Goal: Transaction & Acquisition: Purchase product/service

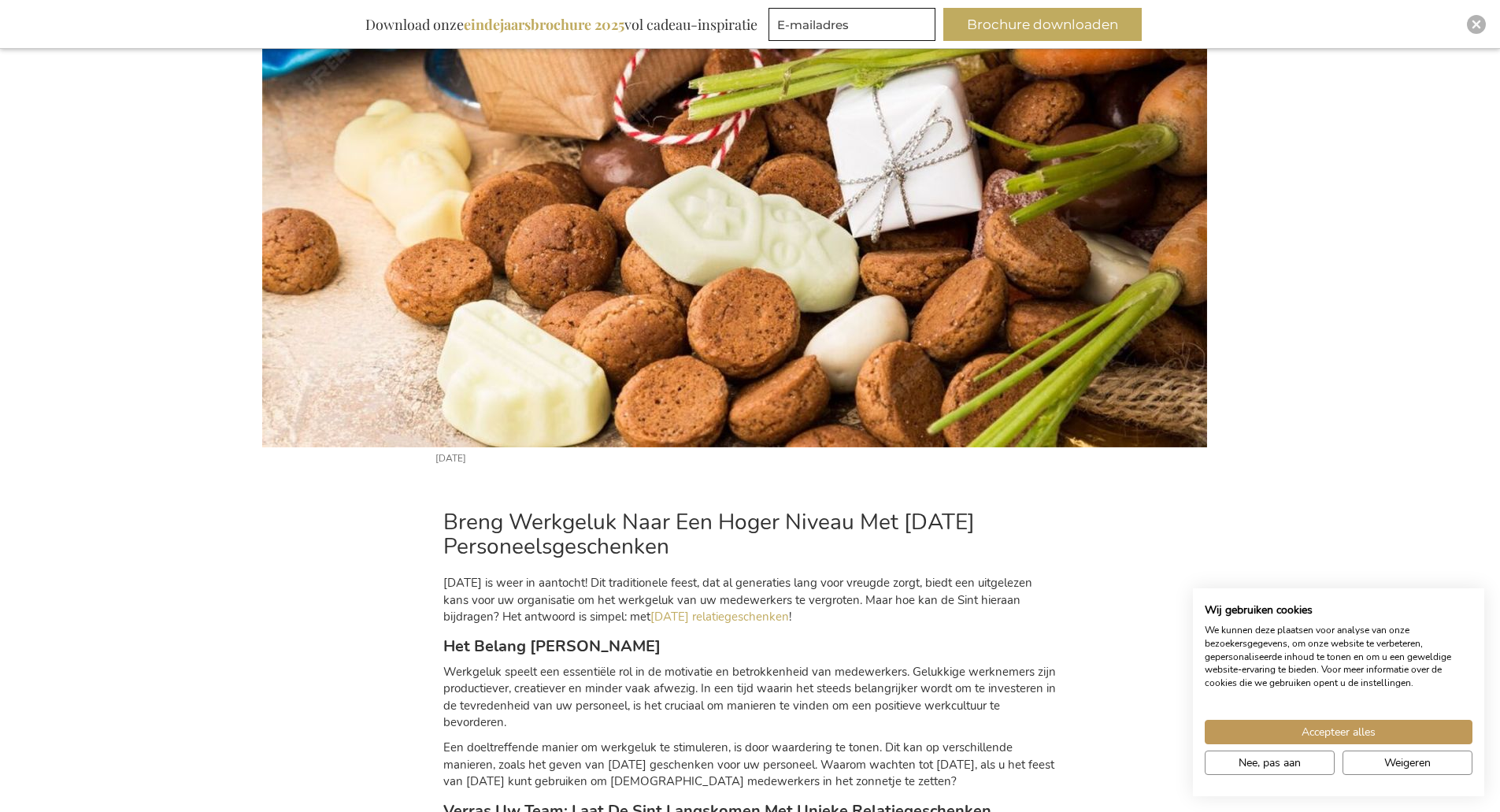
scroll to position [757, 0]
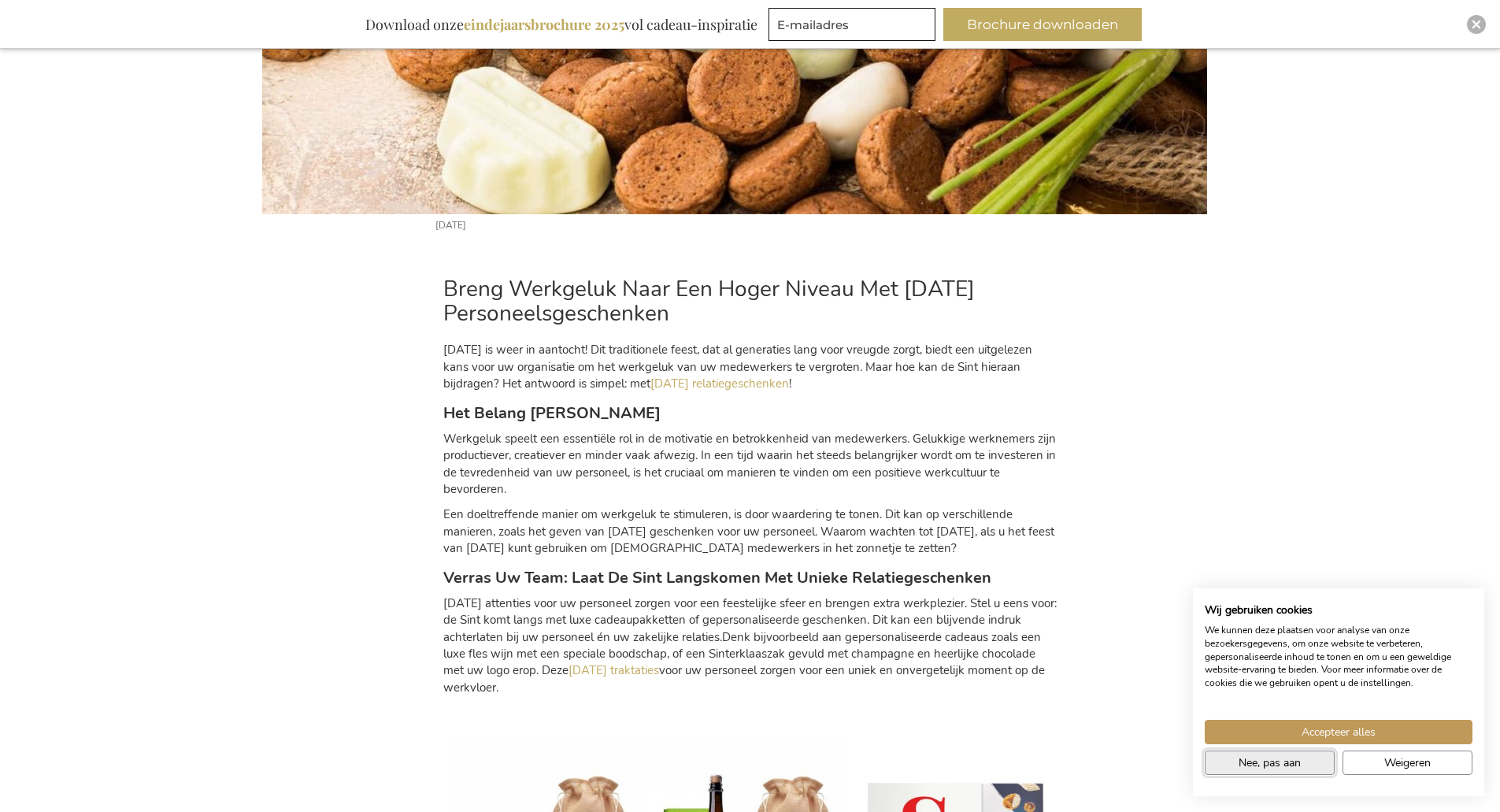
click at [1294, 769] on span "Nee, pas aan" at bounding box center [1270, 762] width 62 height 16
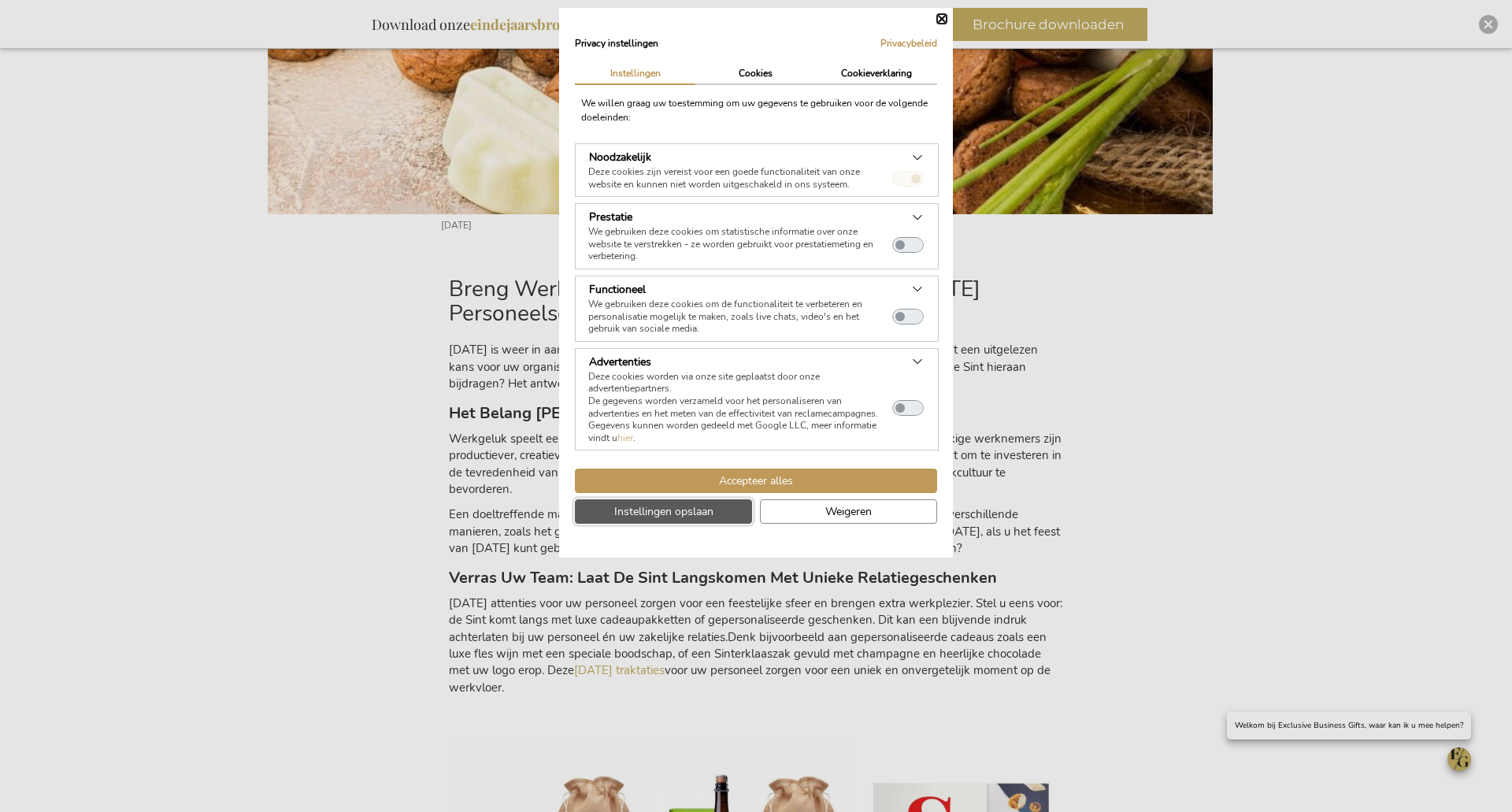
click at [692, 520] on button "Instellingen opslaan" at bounding box center [663, 511] width 177 height 24
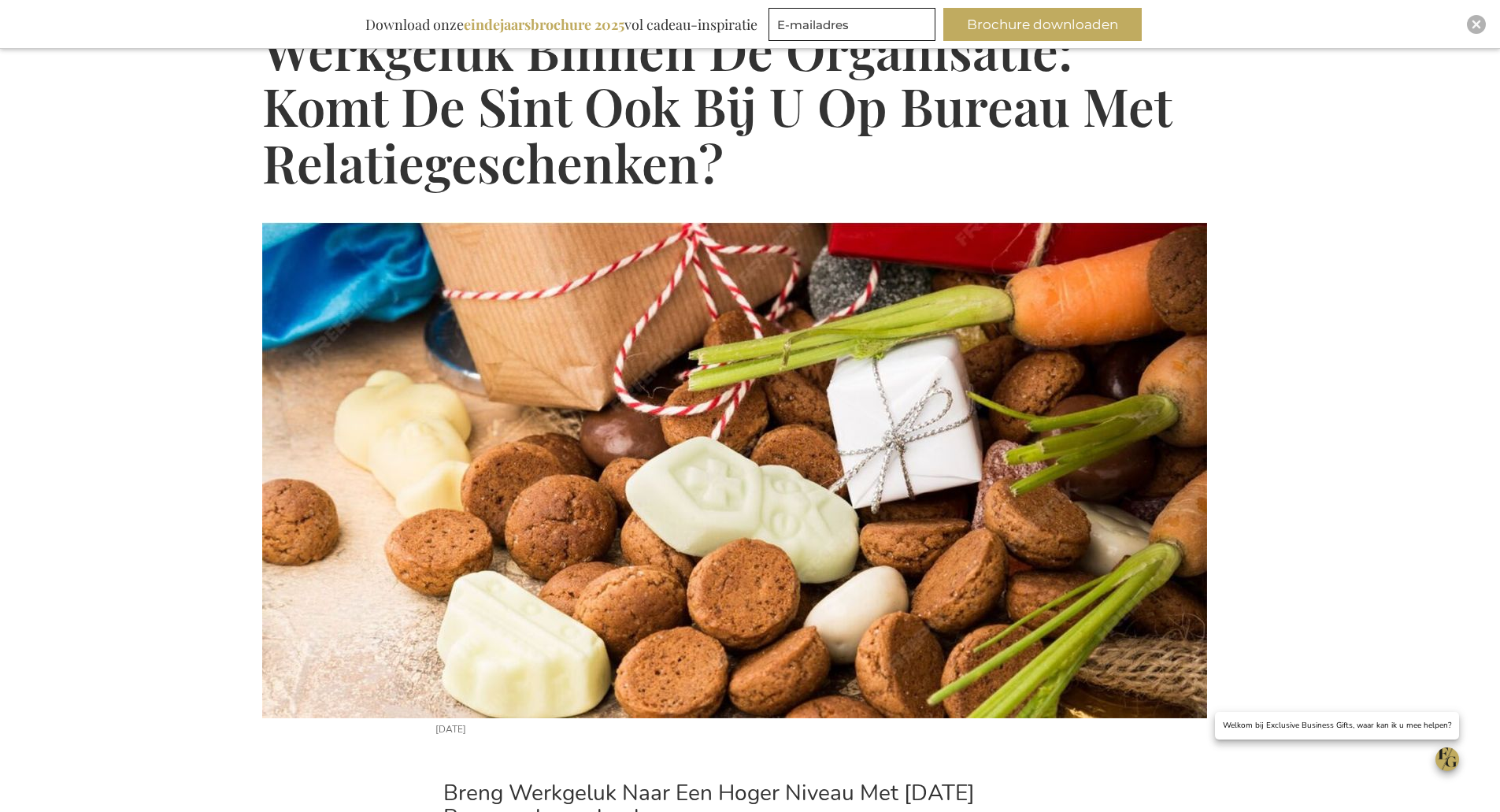
scroll to position [0, 0]
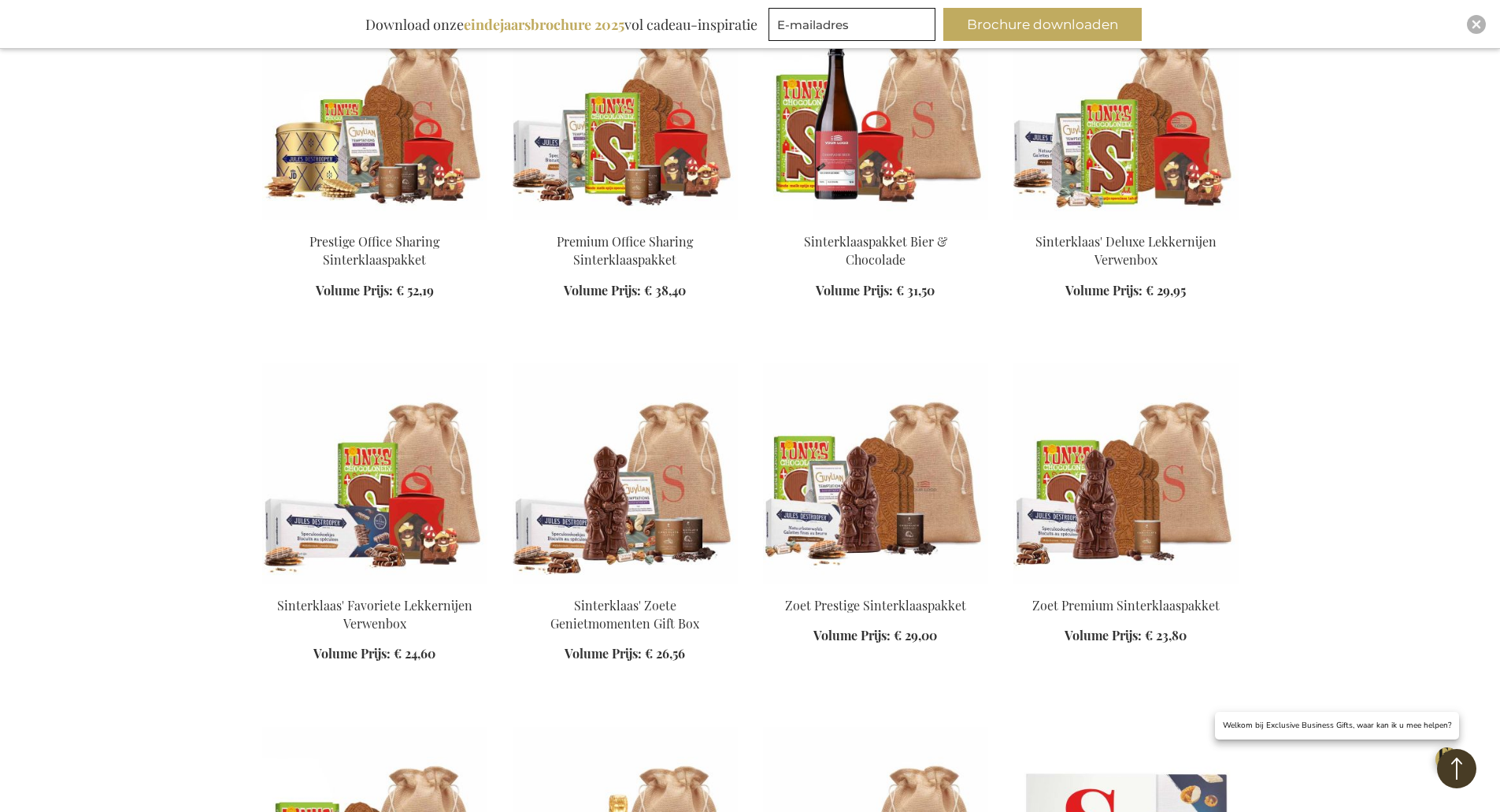
scroll to position [1417, 0]
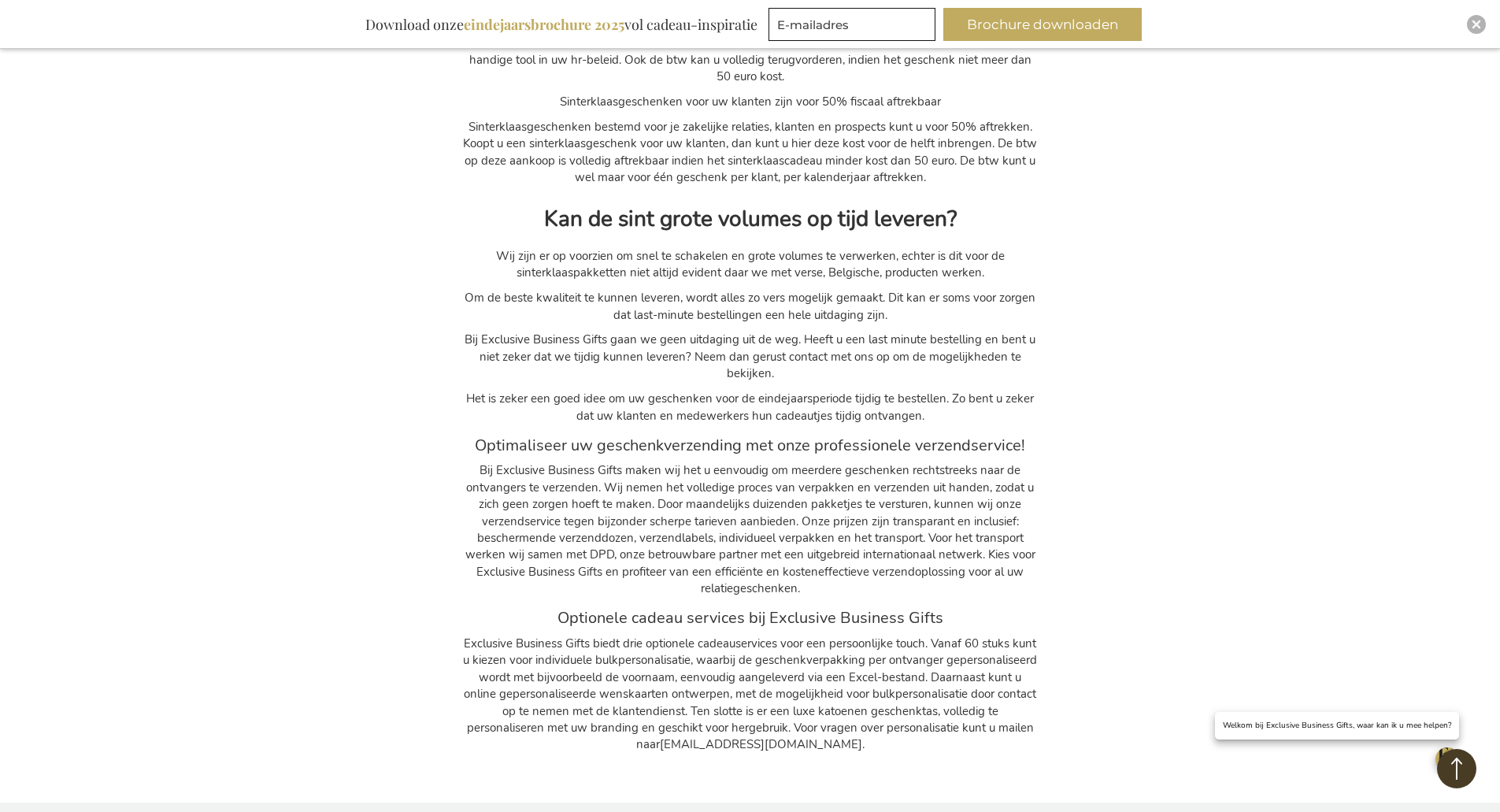
scroll to position [3857, 0]
